Goal: Information Seeking & Learning: Find specific fact

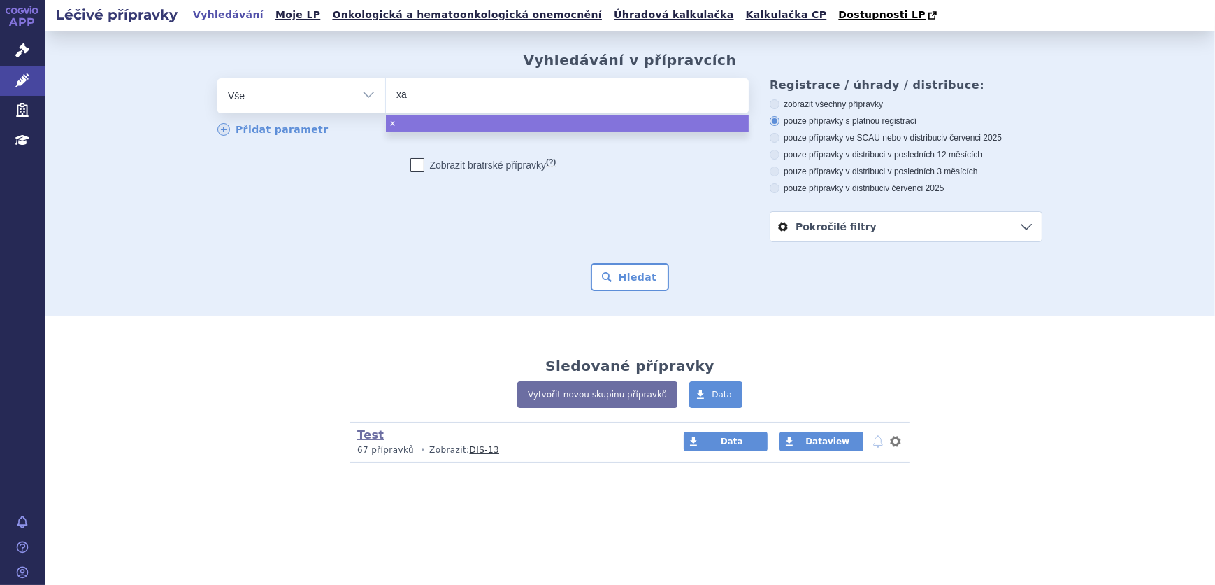
type input "xan"
type input "xani"
type input "xanir"
type input "xanirva"
select select "xanirva"
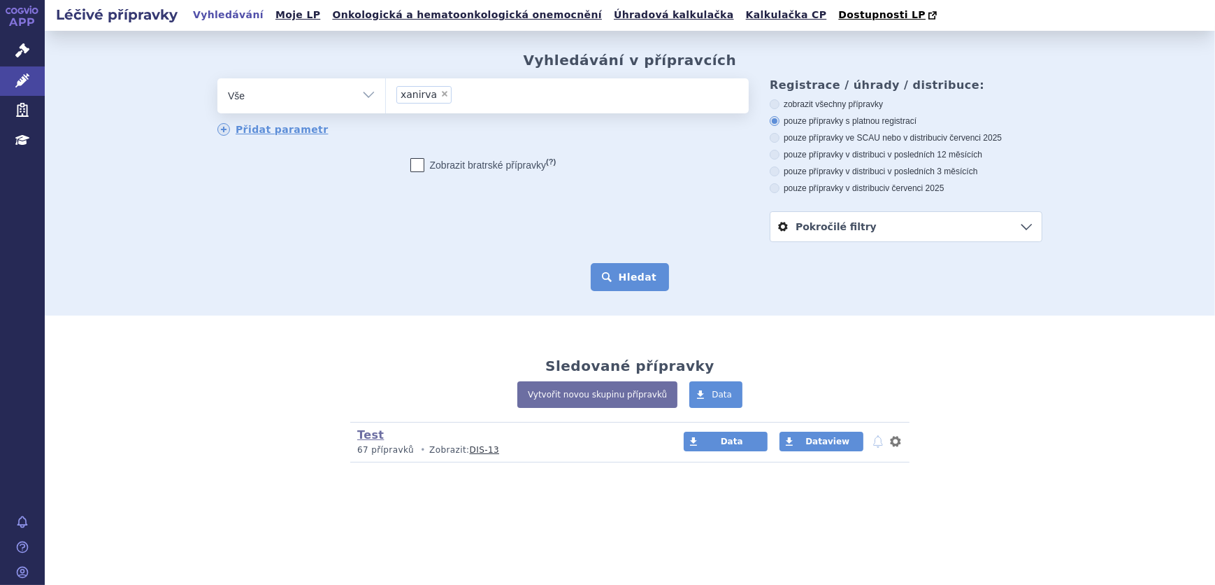
click at [615, 268] on button "Hledat" at bounding box center [630, 277] width 79 height 28
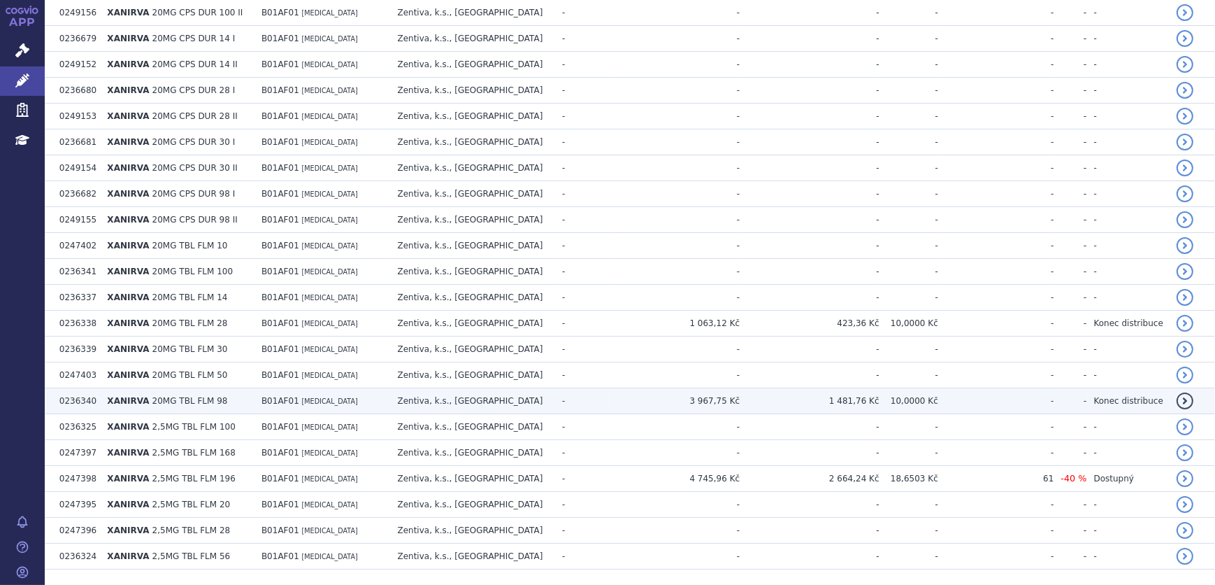
scroll to position [1409, 0]
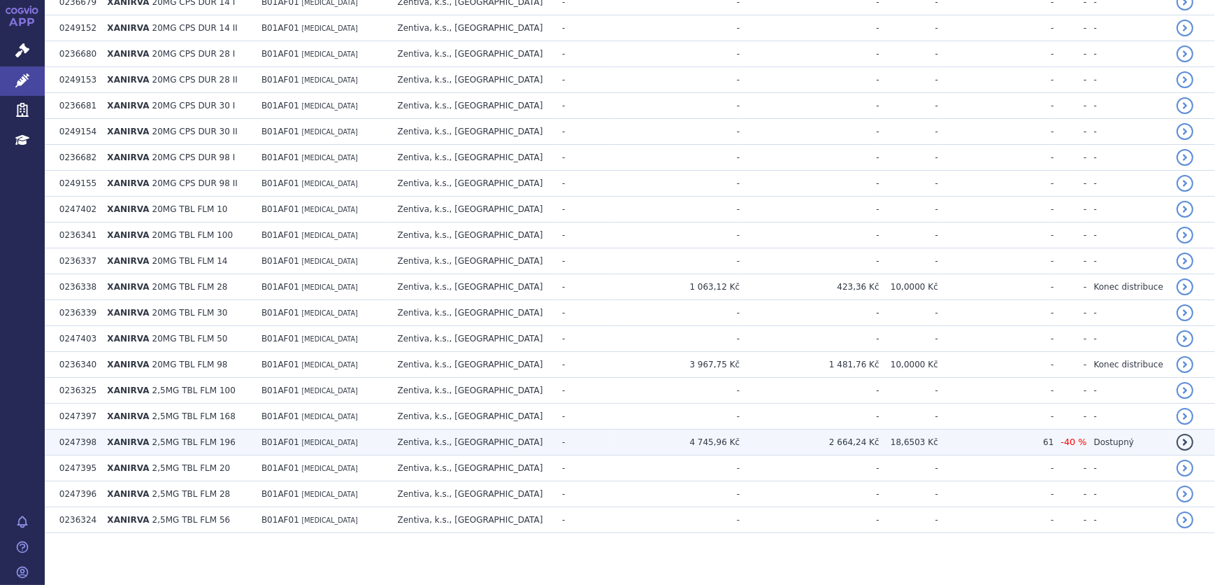
click at [324, 438] on span "RIVAROXABAN" at bounding box center [330, 442] width 56 height 8
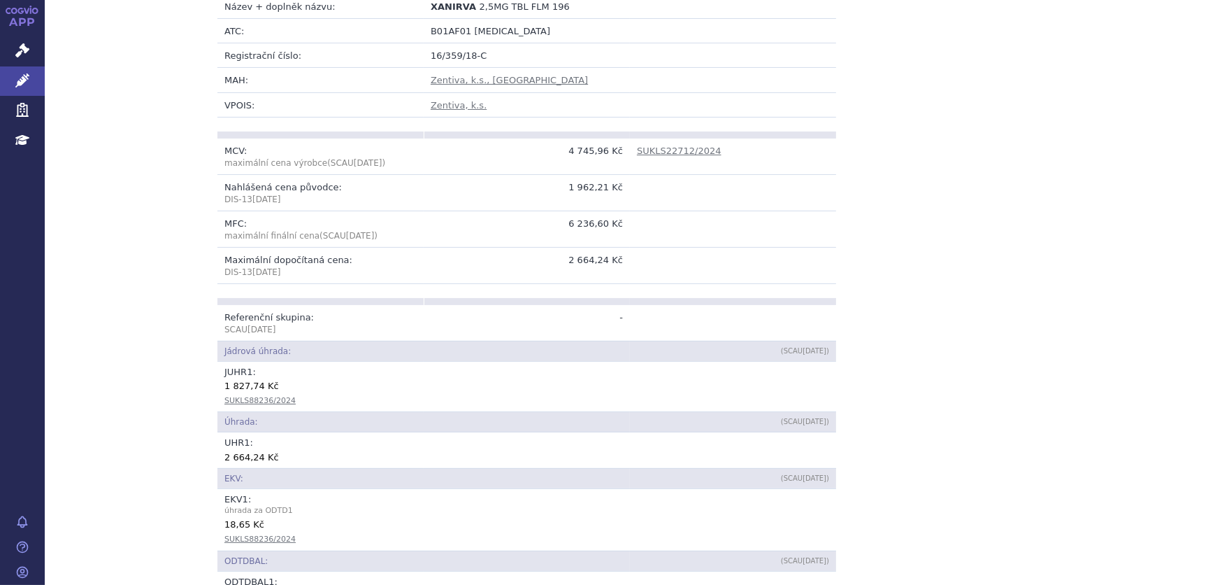
scroll to position [572, 0]
